Goal: Information Seeking & Learning: Learn about a topic

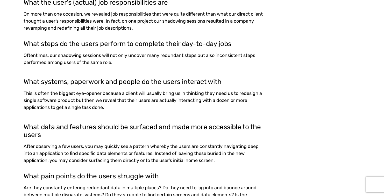
scroll to position [253, 0]
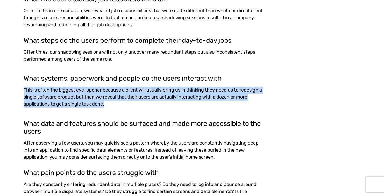
drag, startPoint x: 139, startPoint y: 102, endPoint x: 22, endPoint y: 88, distance: 118.3
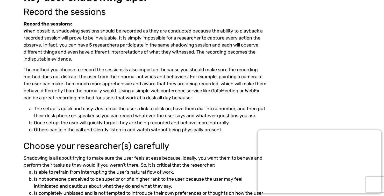
scroll to position [647, 0]
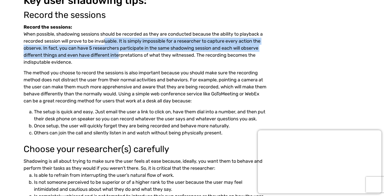
drag, startPoint x: 107, startPoint y: 44, endPoint x: 118, endPoint y: 52, distance: 14.2
click at [118, 52] on p "Record the sessions: When possible, shadowing sessions should be recorded as th…" at bounding box center [146, 45] width 245 height 42
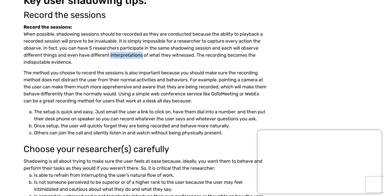
click at [118, 52] on p "Record the sessions: When possible, shadowing sessions should be recorded as th…" at bounding box center [146, 45] width 245 height 42
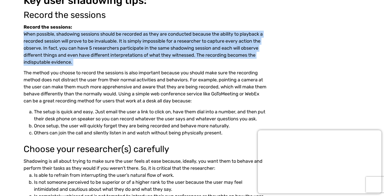
click at [118, 52] on p "Record the sessions: When possible, shadowing sessions should be recorded as th…" at bounding box center [146, 45] width 245 height 42
click at [126, 62] on p "Record the sessions: When possible, shadowing sessions should be recorded as th…" at bounding box center [146, 45] width 245 height 42
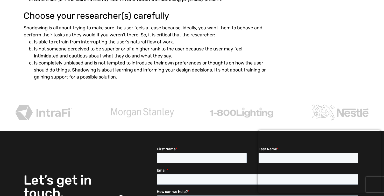
scroll to position [784, 0]
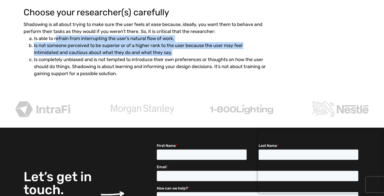
drag, startPoint x: 56, startPoint y: 39, endPoint x: 190, endPoint y: 50, distance: 134.3
click at [190, 50] on ol "Is able to refrain from interrupting the user’s natural flow of work. Is not so…" at bounding box center [146, 56] width 245 height 42
click at [190, 50] on li "Is not someone perceived to be superior or of a higher rank to the user because…" at bounding box center [151, 49] width 234 height 14
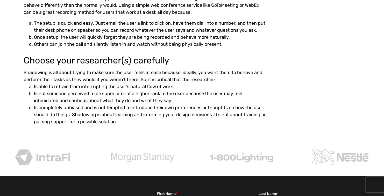
scroll to position [798, 0]
